Goal: Task Accomplishment & Management: Use online tool/utility

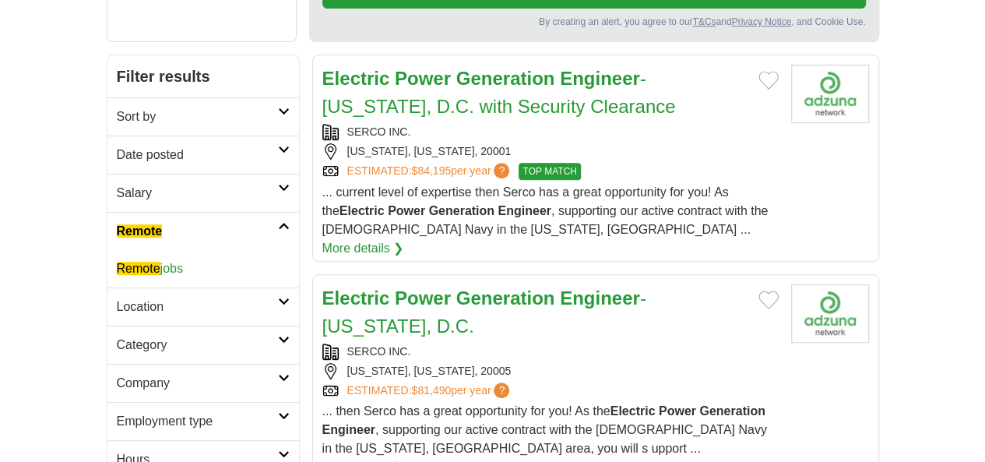
click at [117, 262] on link "Remote jobs" at bounding box center [150, 268] width 66 height 13
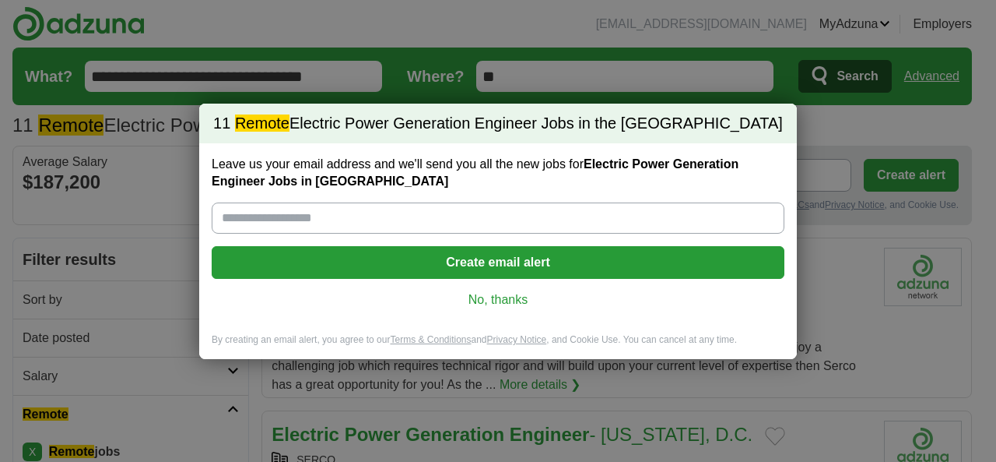
click at [528, 302] on link "No, thanks" at bounding box center [498, 299] width 548 height 17
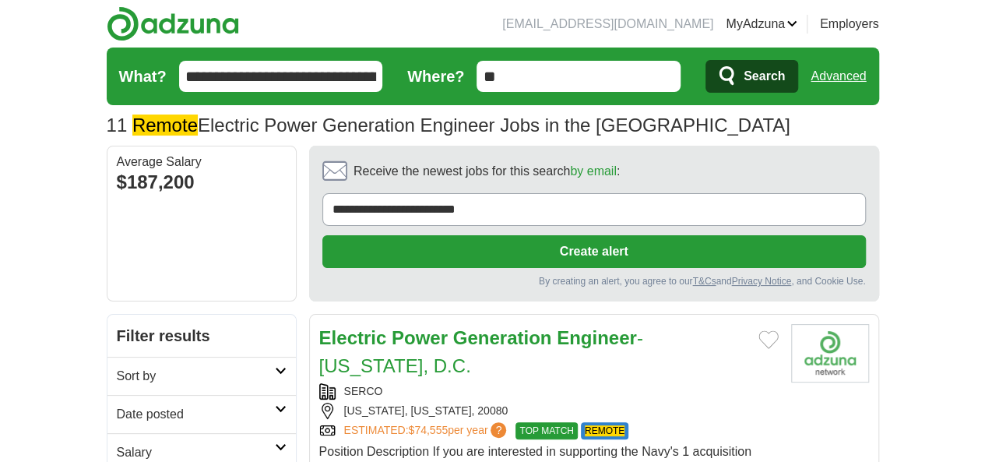
click at [117, 405] on h2 "Date posted" at bounding box center [196, 414] width 158 height 19
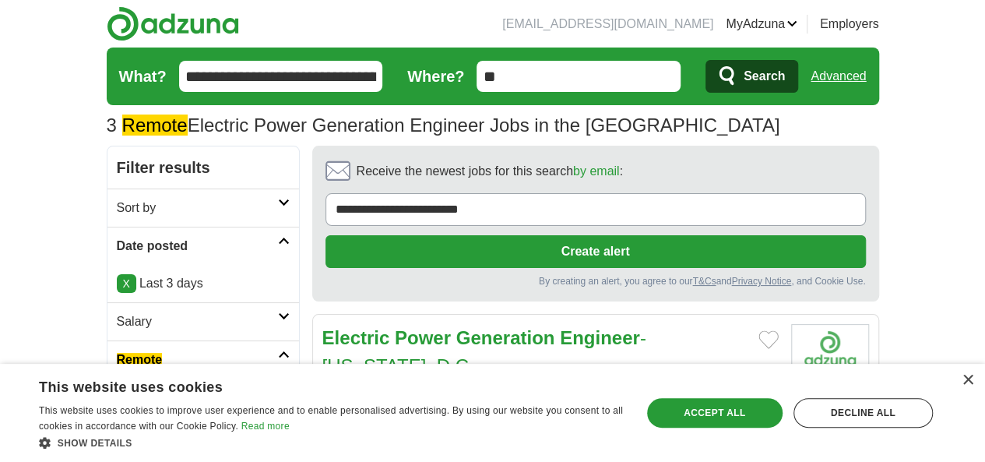
click at [299, 74] on input "**********" at bounding box center [281, 76] width 204 height 31
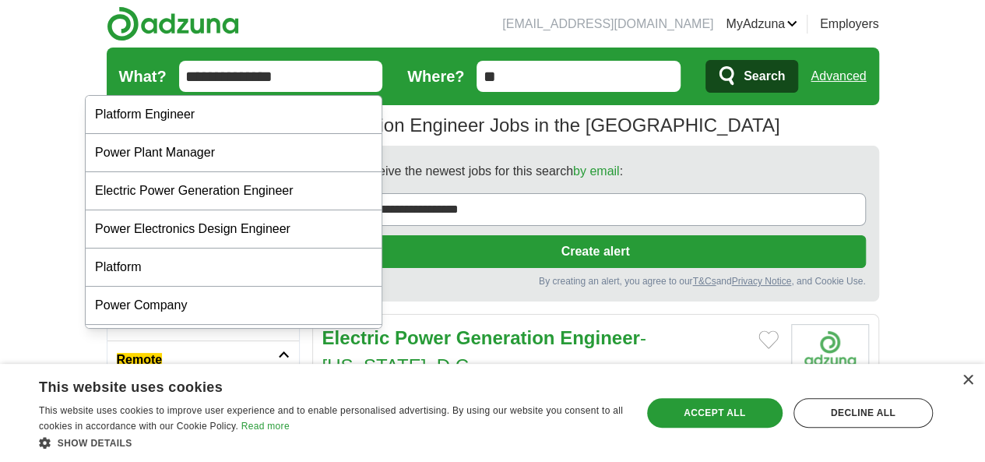
type input "**********"
click at [705, 60] on button "Search" at bounding box center [751, 76] width 93 height 33
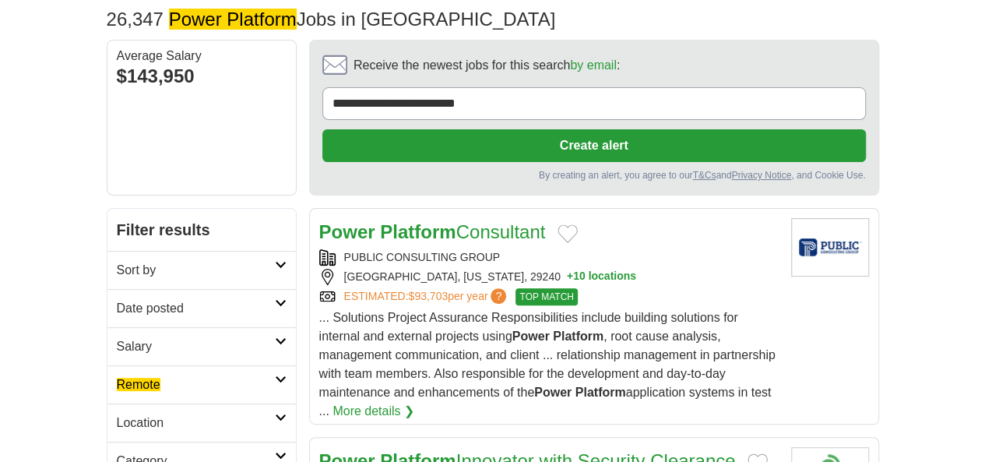
scroll to position [129, 0]
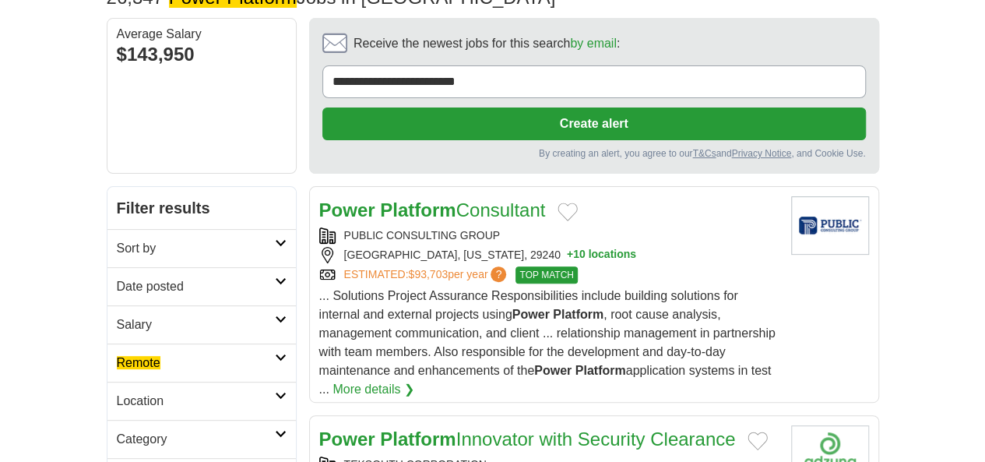
click at [117, 356] on em "Remote" at bounding box center [139, 362] width 44 height 13
click at [117, 393] on em "Remote" at bounding box center [139, 399] width 44 height 13
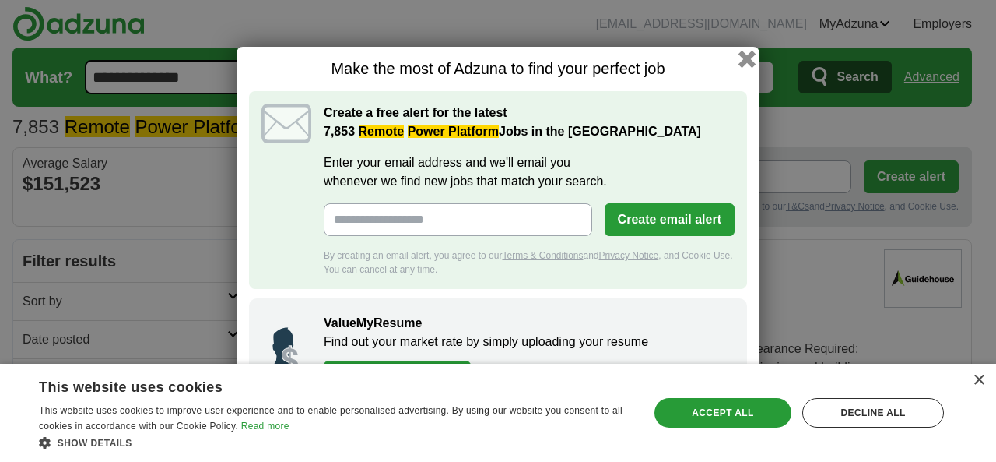
click at [748, 64] on button "button" at bounding box center [747, 59] width 17 height 17
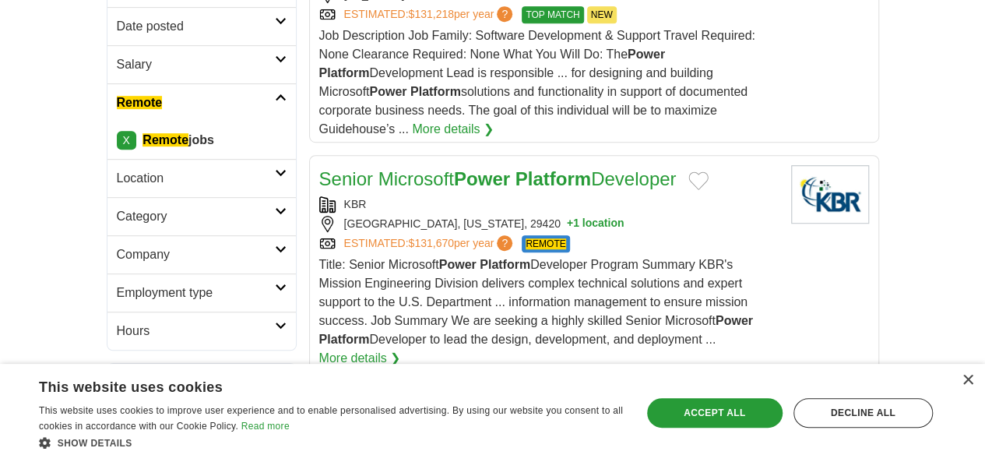
scroll to position [259, 0]
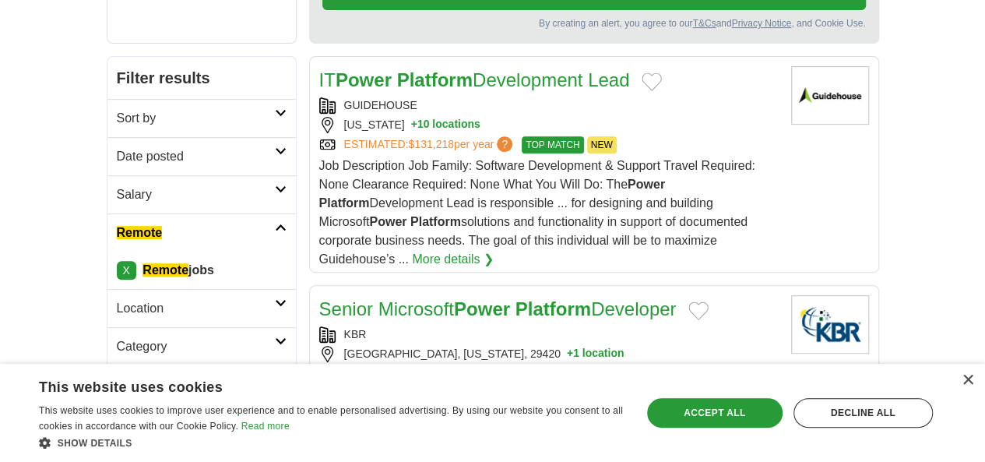
click at [117, 147] on h2 "Date posted" at bounding box center [196, 156] width 158 height 19
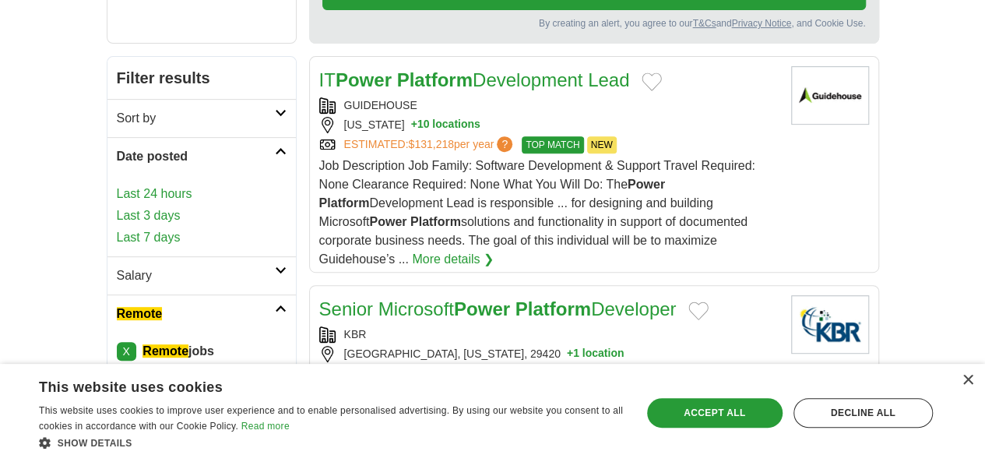
click at [117, 206] on link "Last 3 days" at bounding box center [202, 215] width 170 height 19
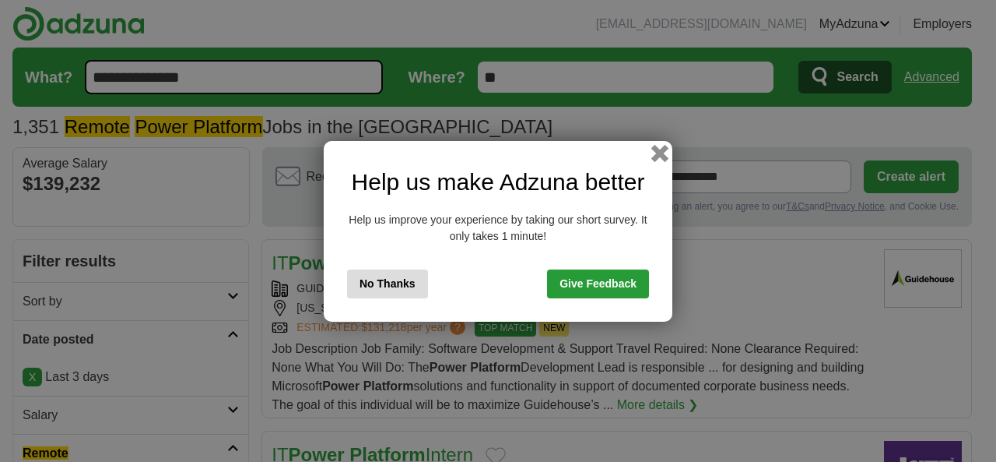
click at [662, 154] on button "button" at bounding box center [659, 152] width 17 height 17
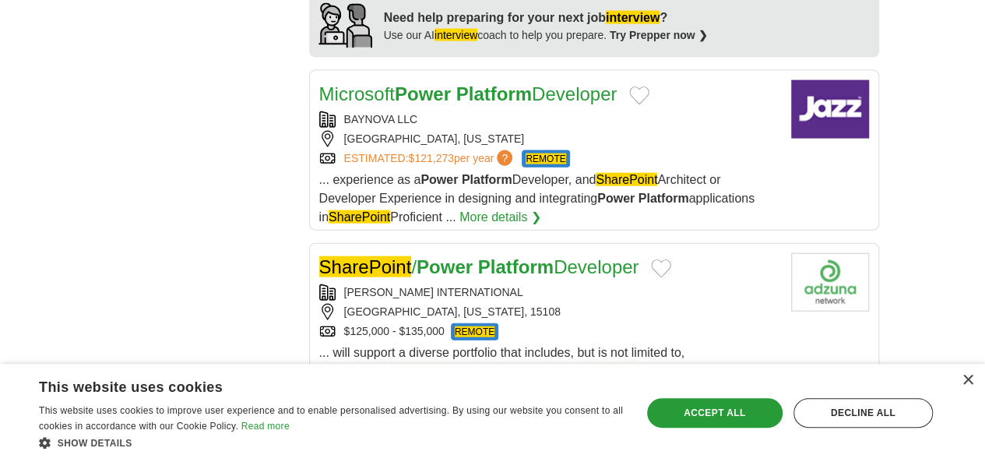
scroll to position [1816, 0]
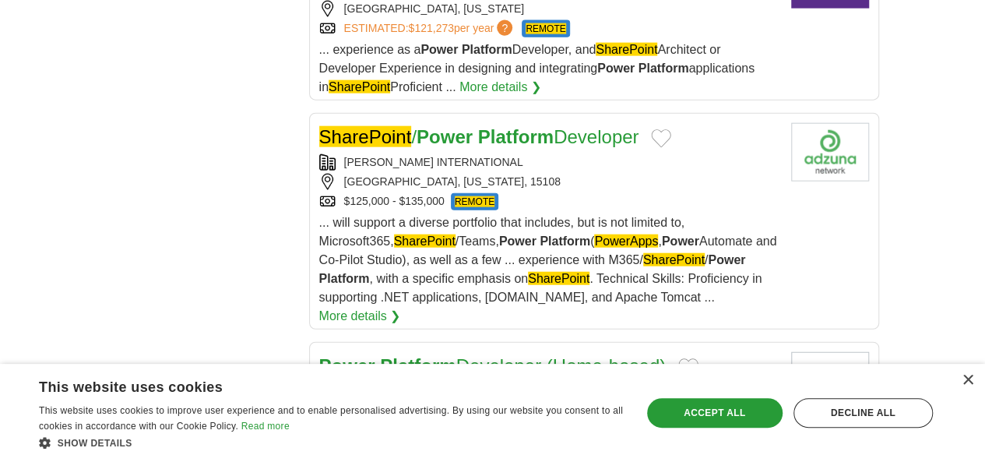
click at [380, 355] on strong "Platform" at bounding box center [417, 365] width 75 height 21
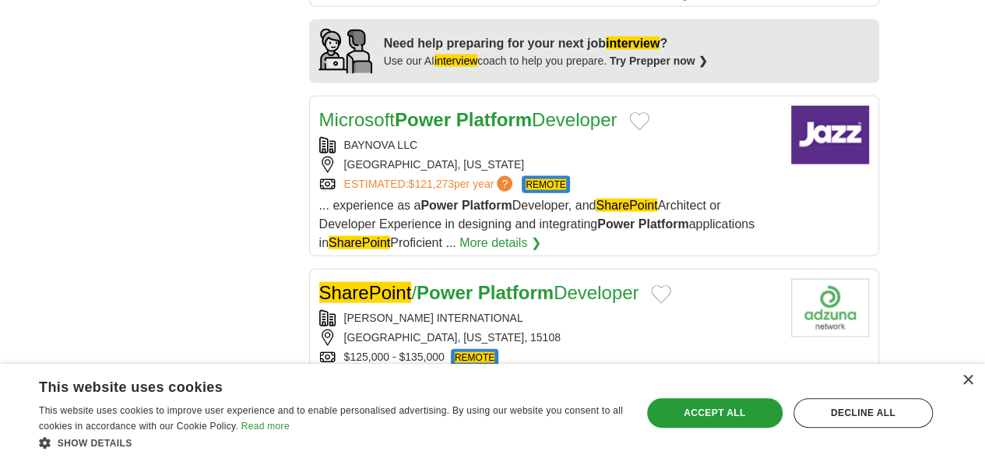
scroll to position [1557, 0]
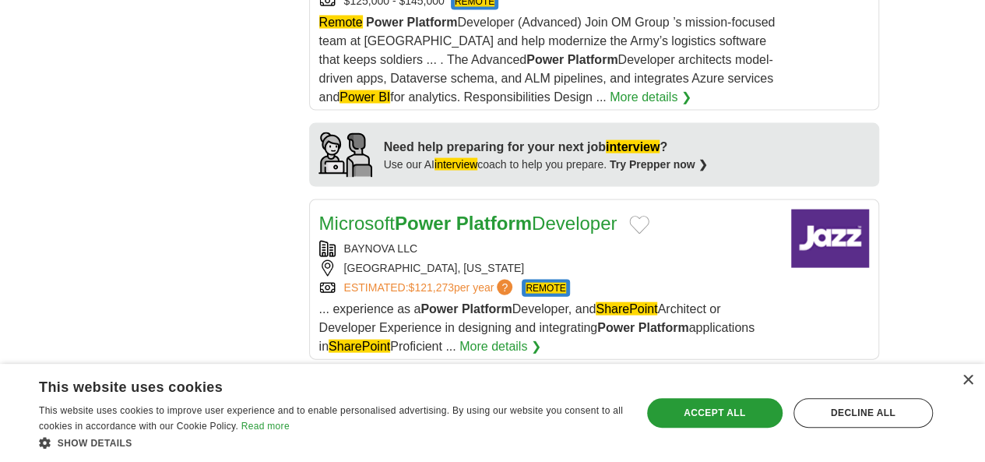
click at [357, 385] on em "SharePoint" at bounding box center [365, 395] width 93 height 21
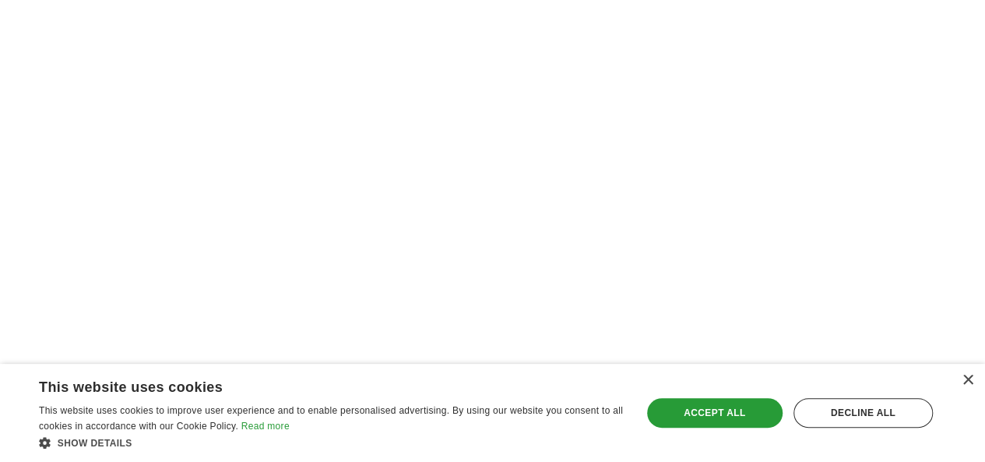
scroll to position [3113, 0]
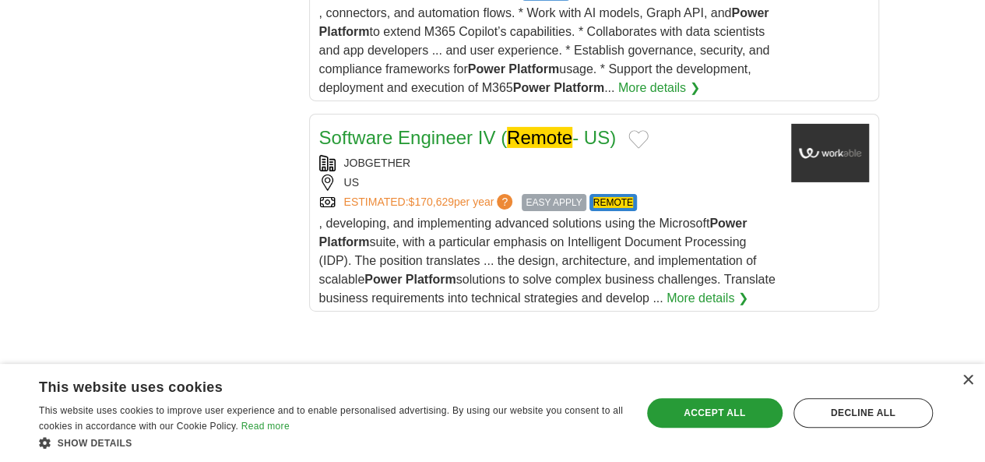
scroll to position [2594, 0]
